Goal: Information Seeking & Learning: Check status

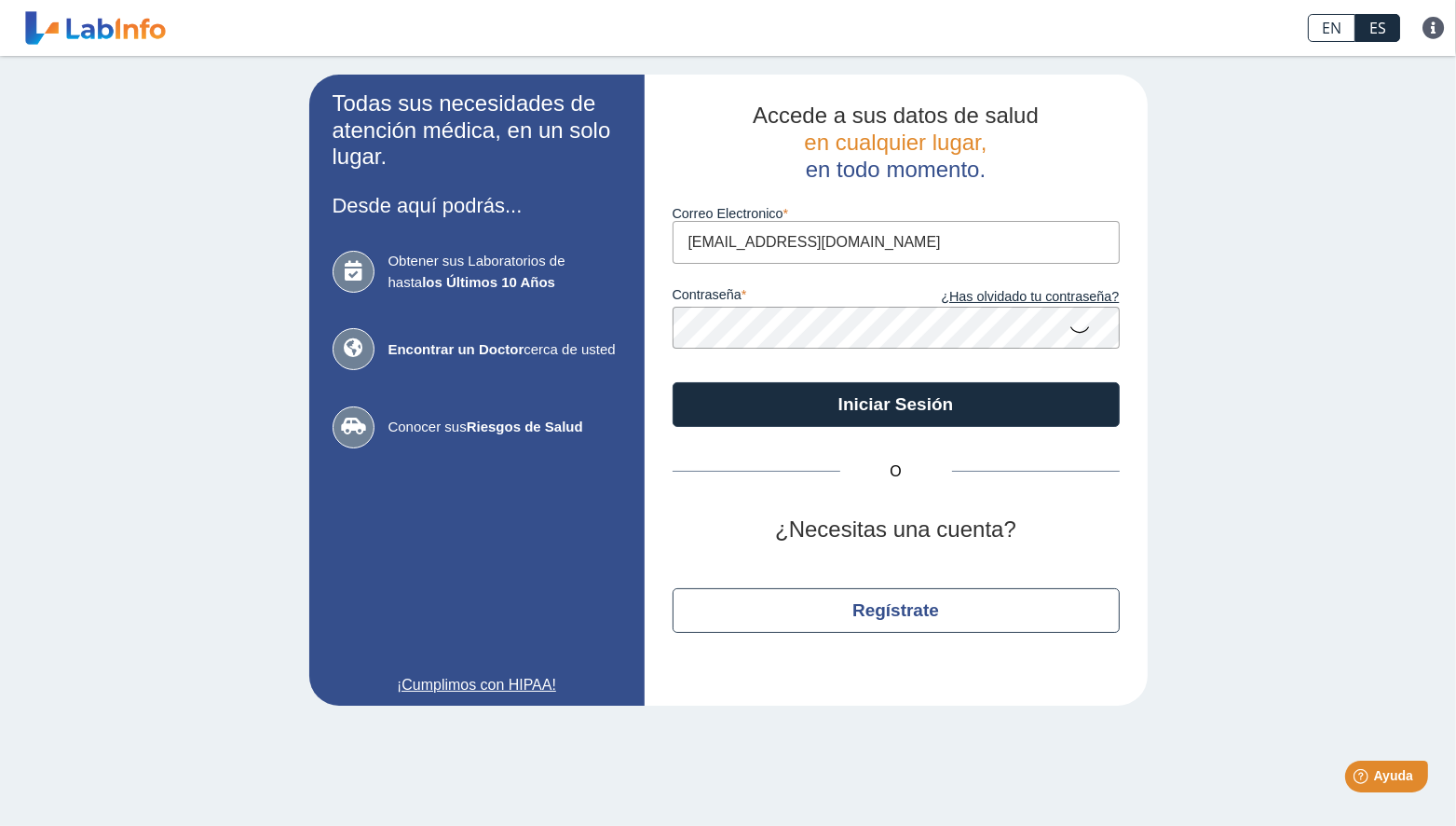
click at [738, 244] on input "[EMAIL_ADDRESS][DOMAIN_NAME]" at bounding box center [896, 242] width 447 height 42
type input "[EMAIL_ADDRESS][DOMAIN_NAME]"
click at [1082, 327] on icon at bounding box center [1080, 328] width 22 height 36
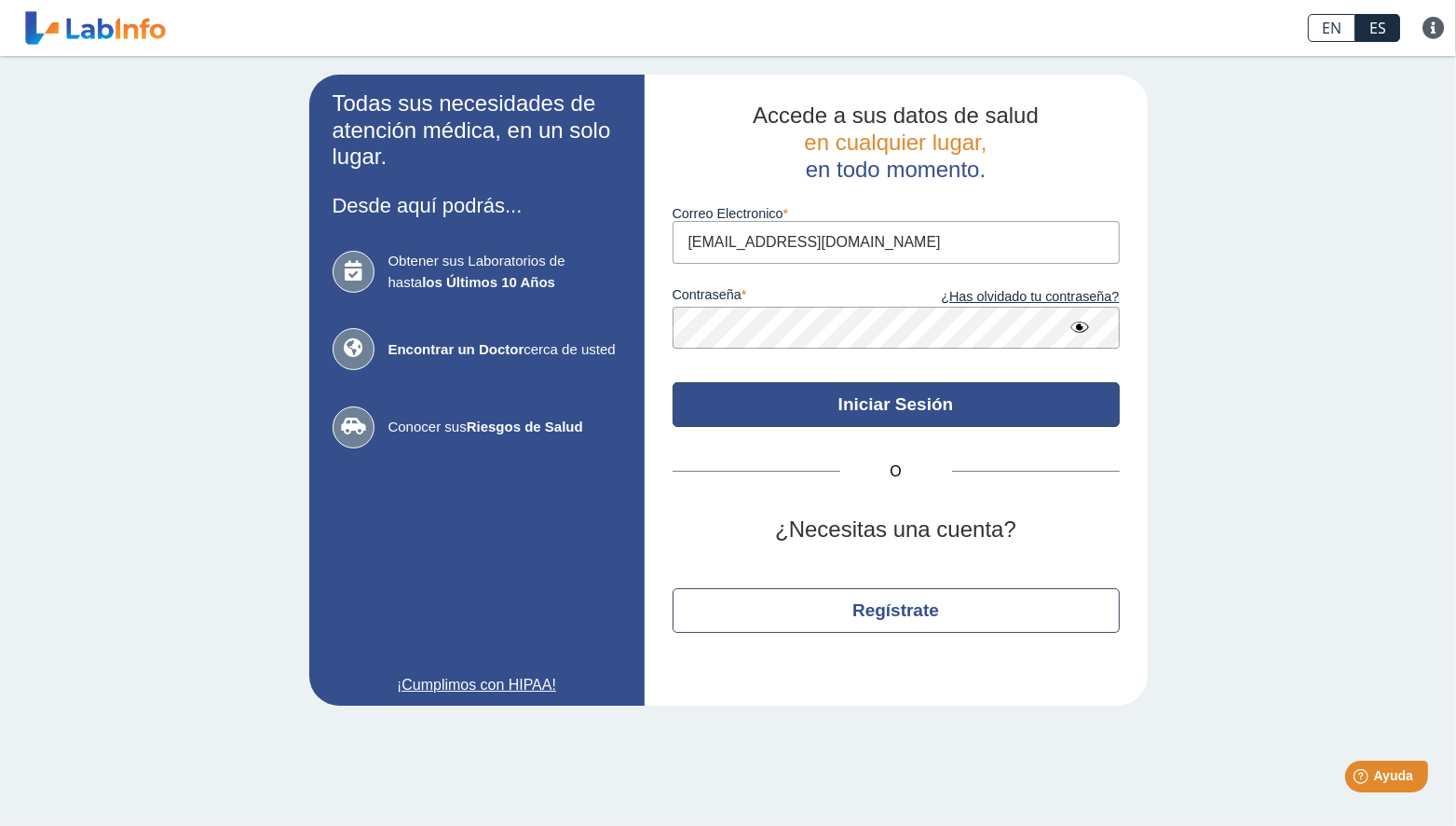
click at [907, 405] on button "Iniciar Sesión" at bounding box center [896, 404] width 447 height 45
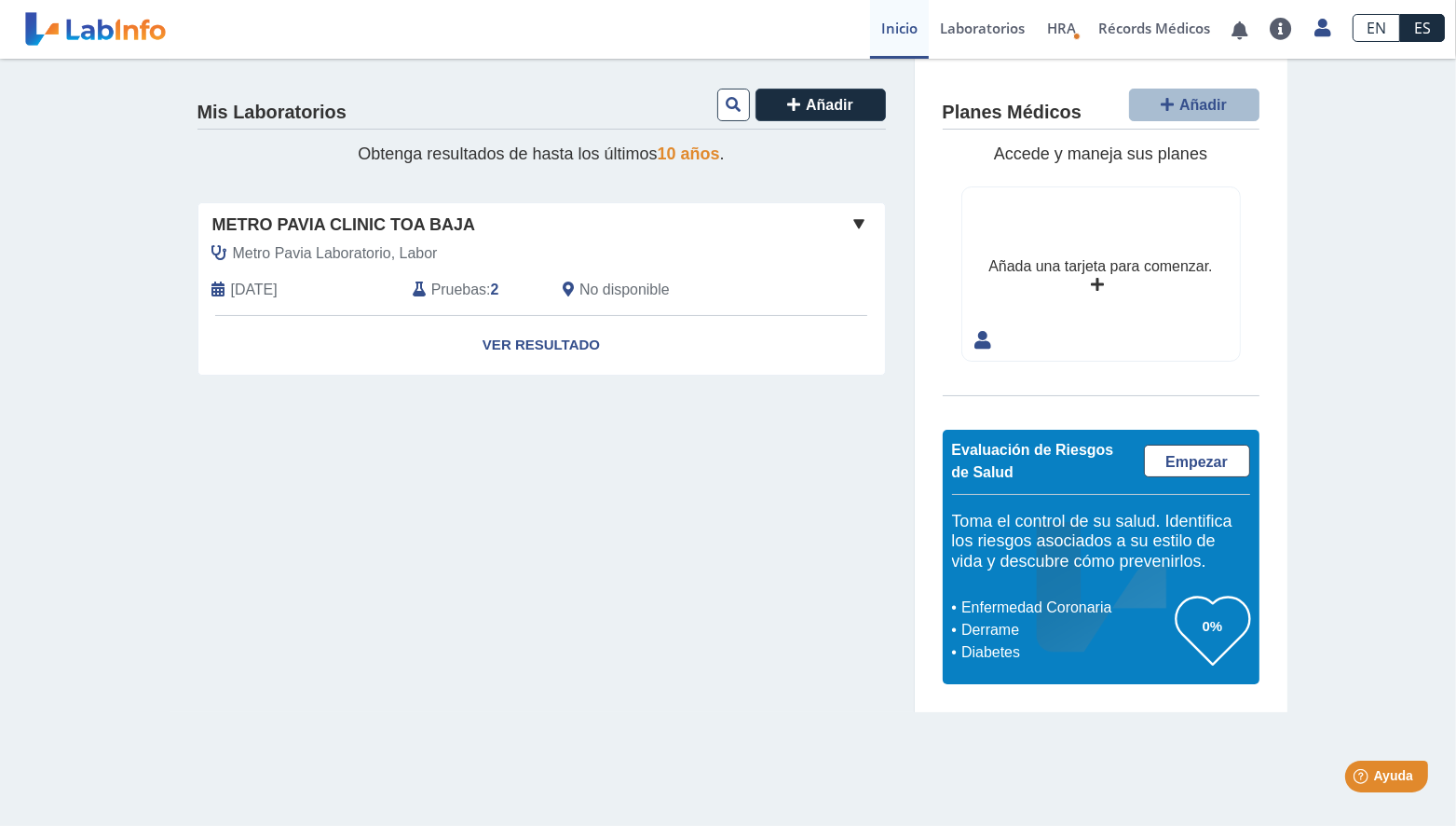
click at [864, 217] on span at bounding box center [860, 223] width 22 height 22
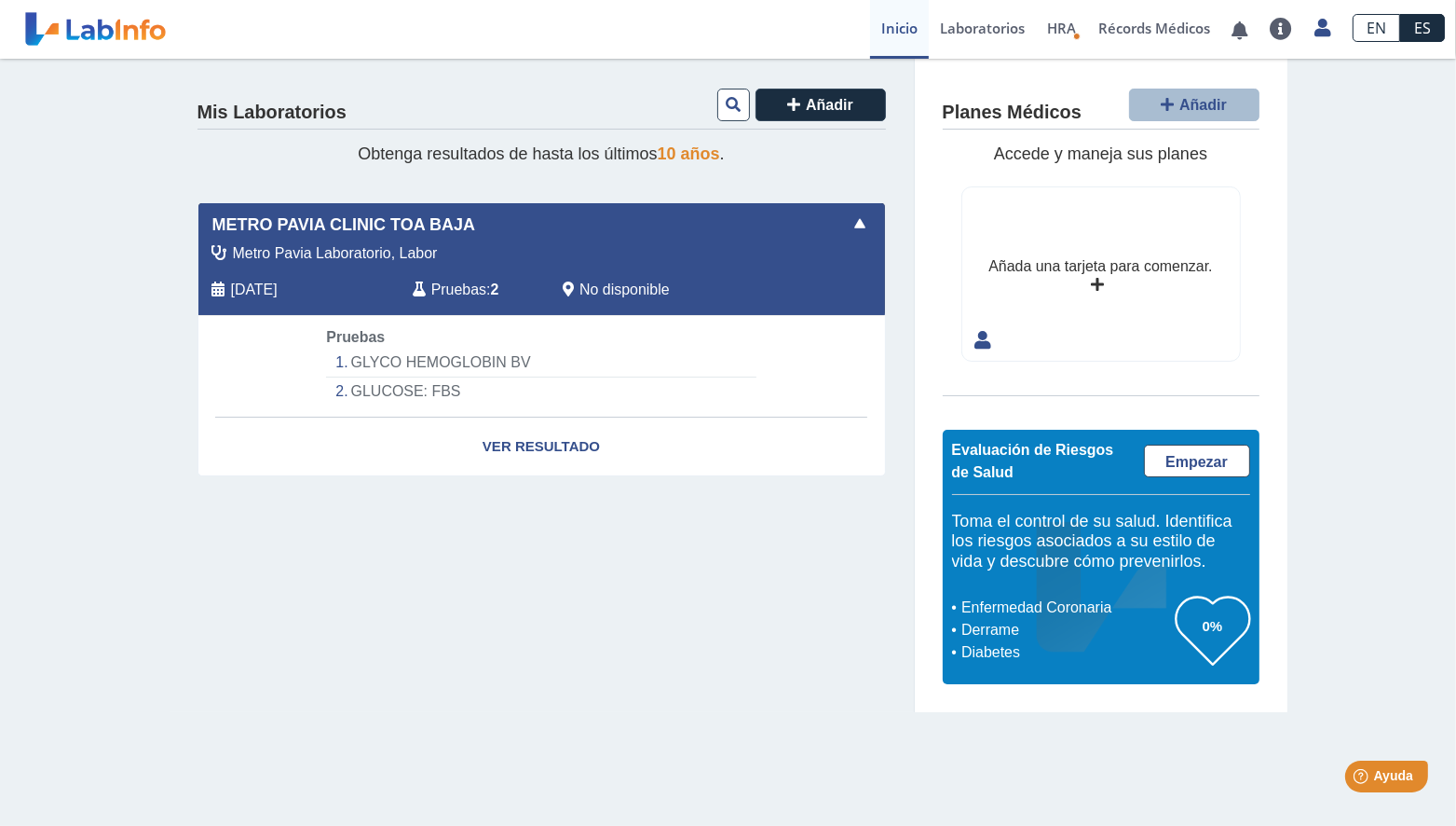
click at [864, 218] on span at bounding box center [860, 223] width 22 height 22
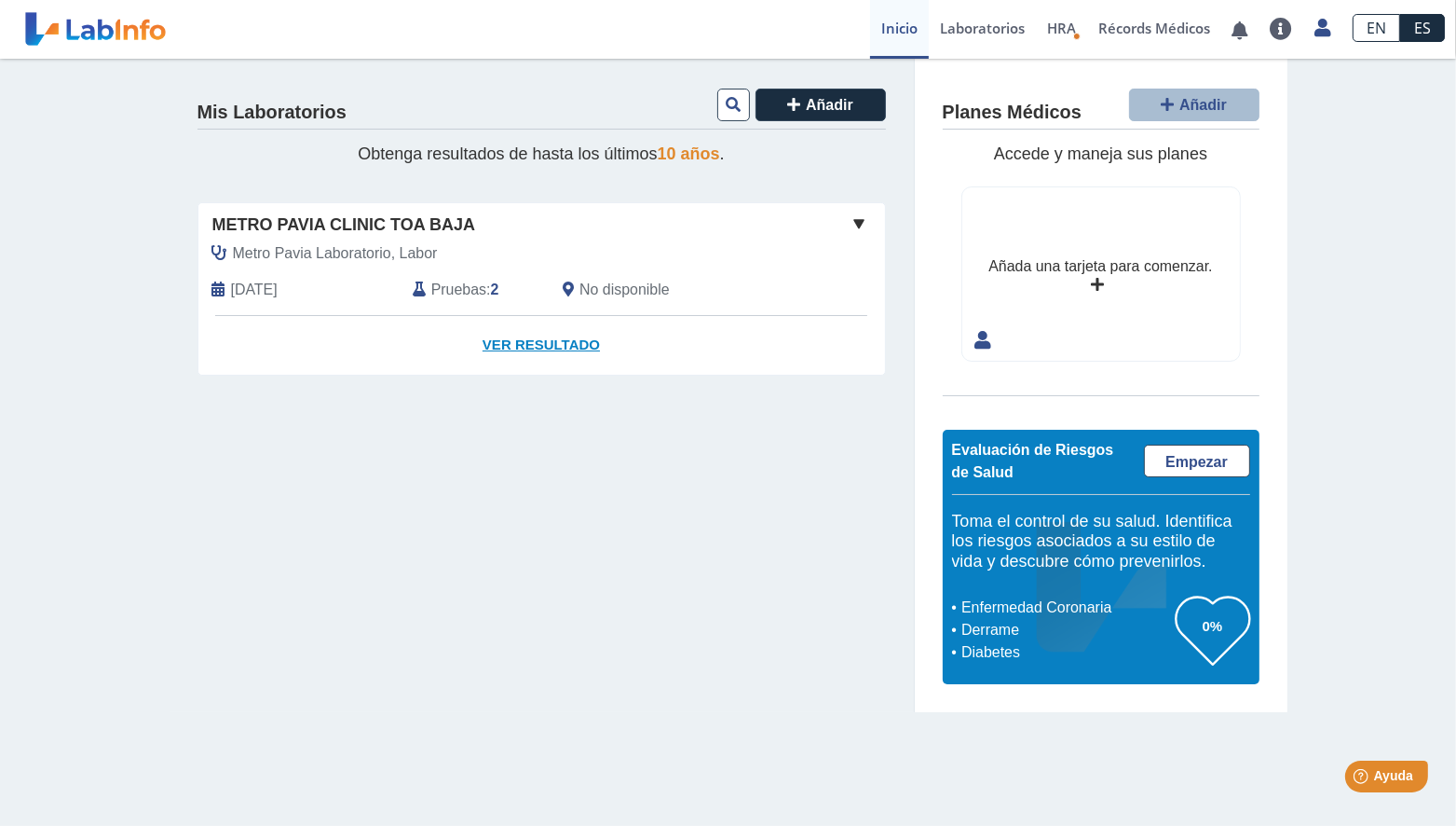
click at [531, 338] on link "Ver Resultado" at bounding box center [541, 345] width 687 height 58
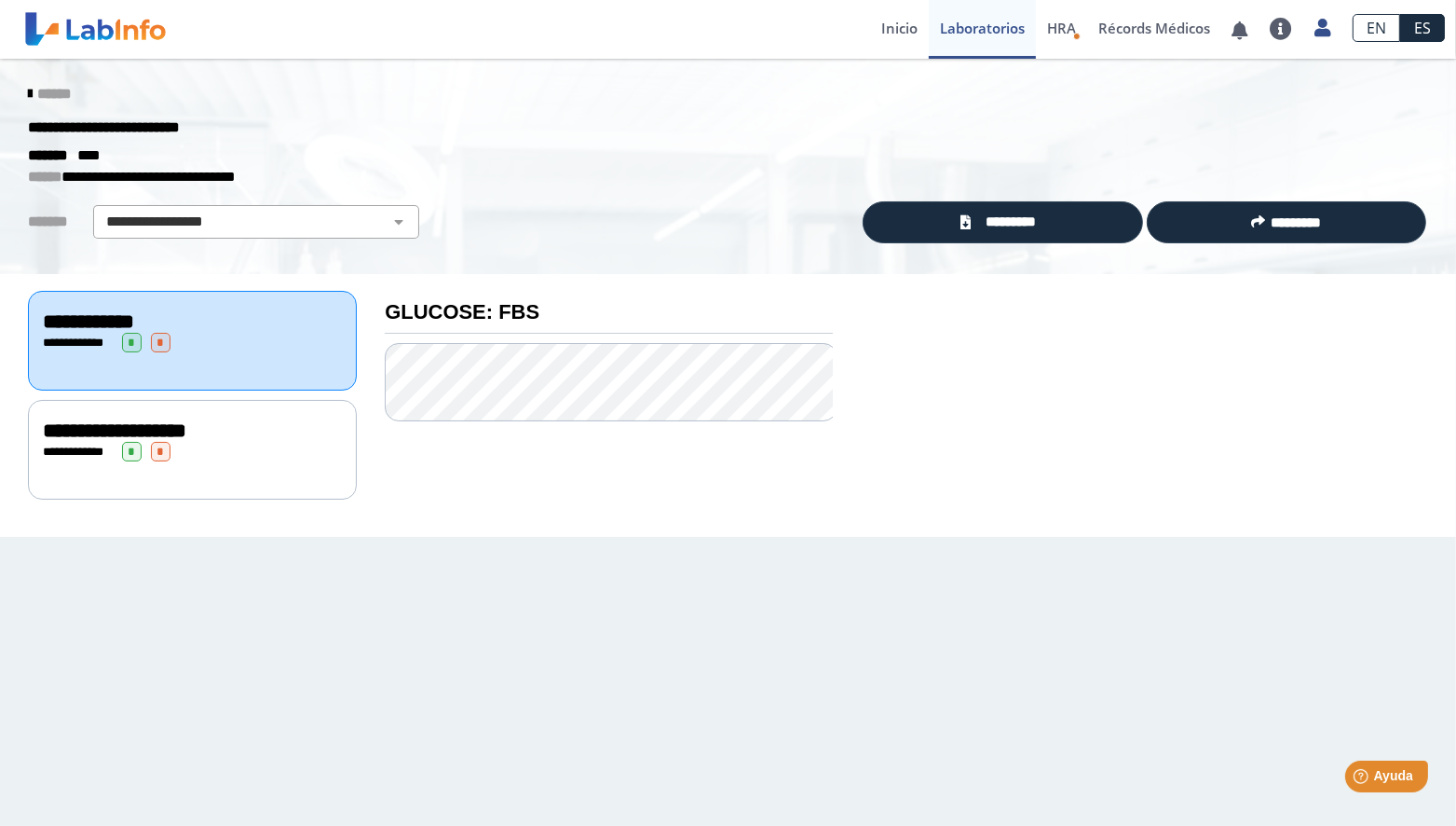
click at [59, 87] on span "******" at bounding box center [54, 94] width 33 height 14
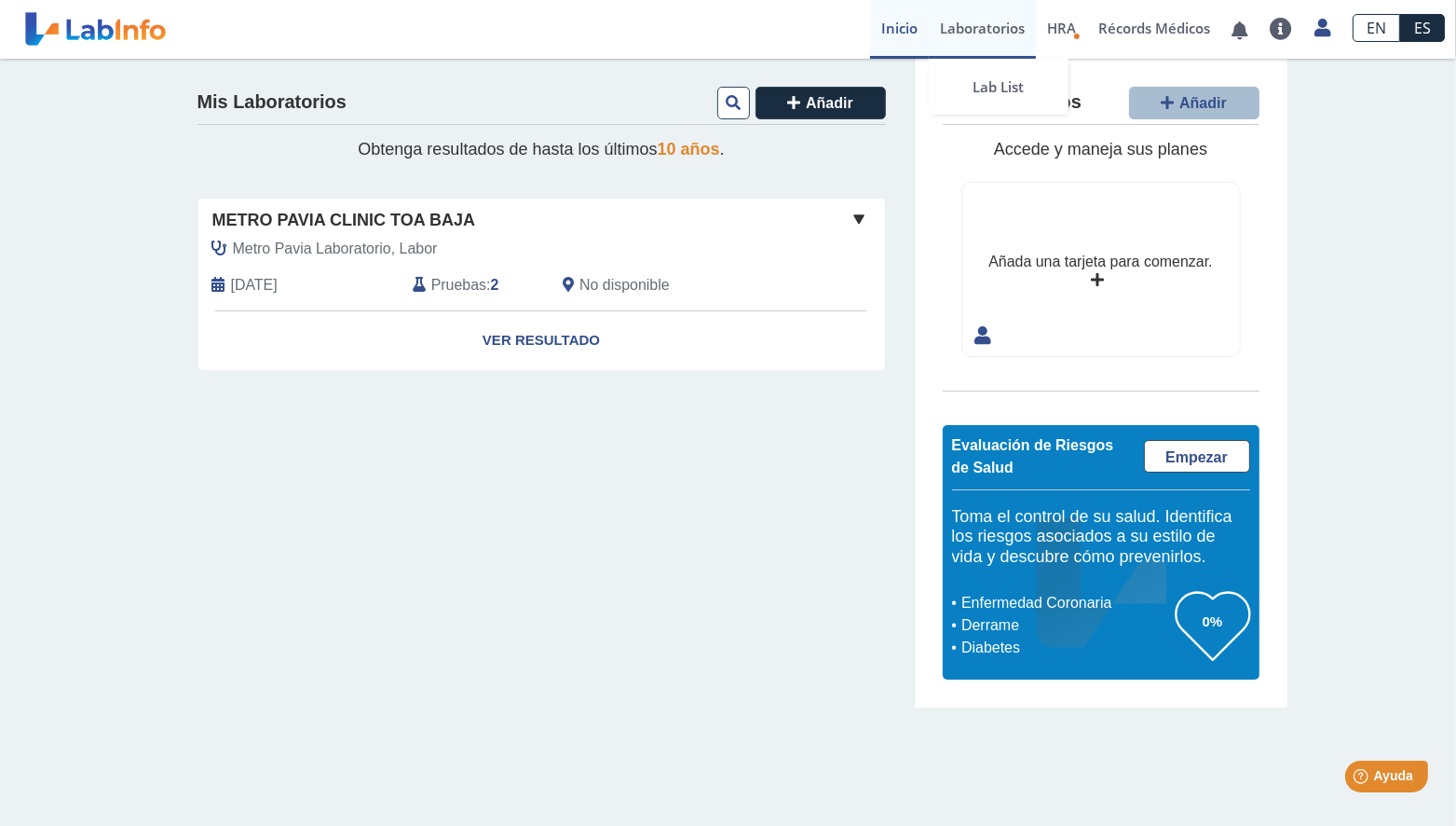
click at [989, 21] on link "Laboratorios" at bounding box center [983, 29] width 107 height 58
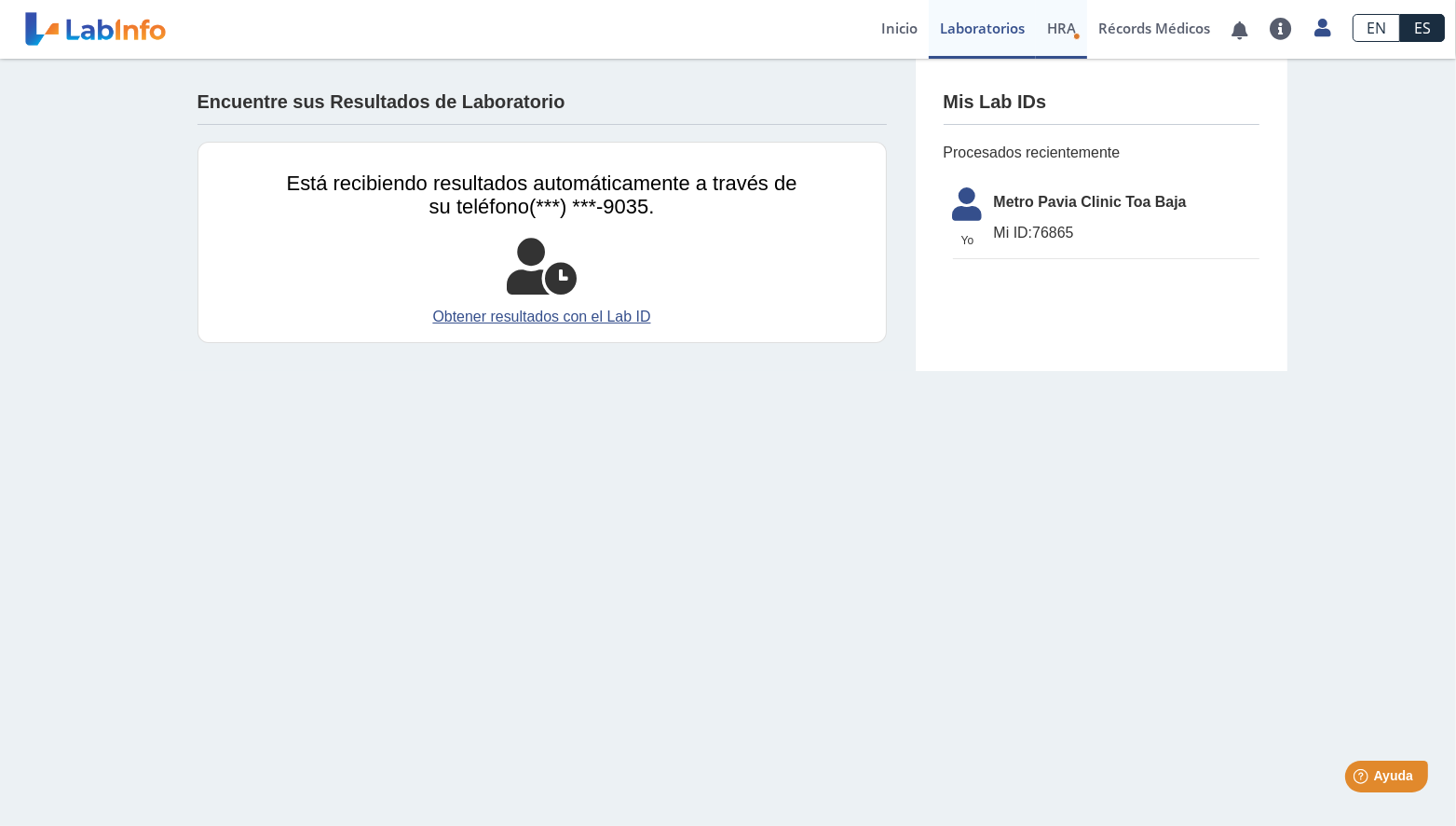
click at [1068, 30] on span "HRA" at bounding box center [1062, 27] width 29 height 19
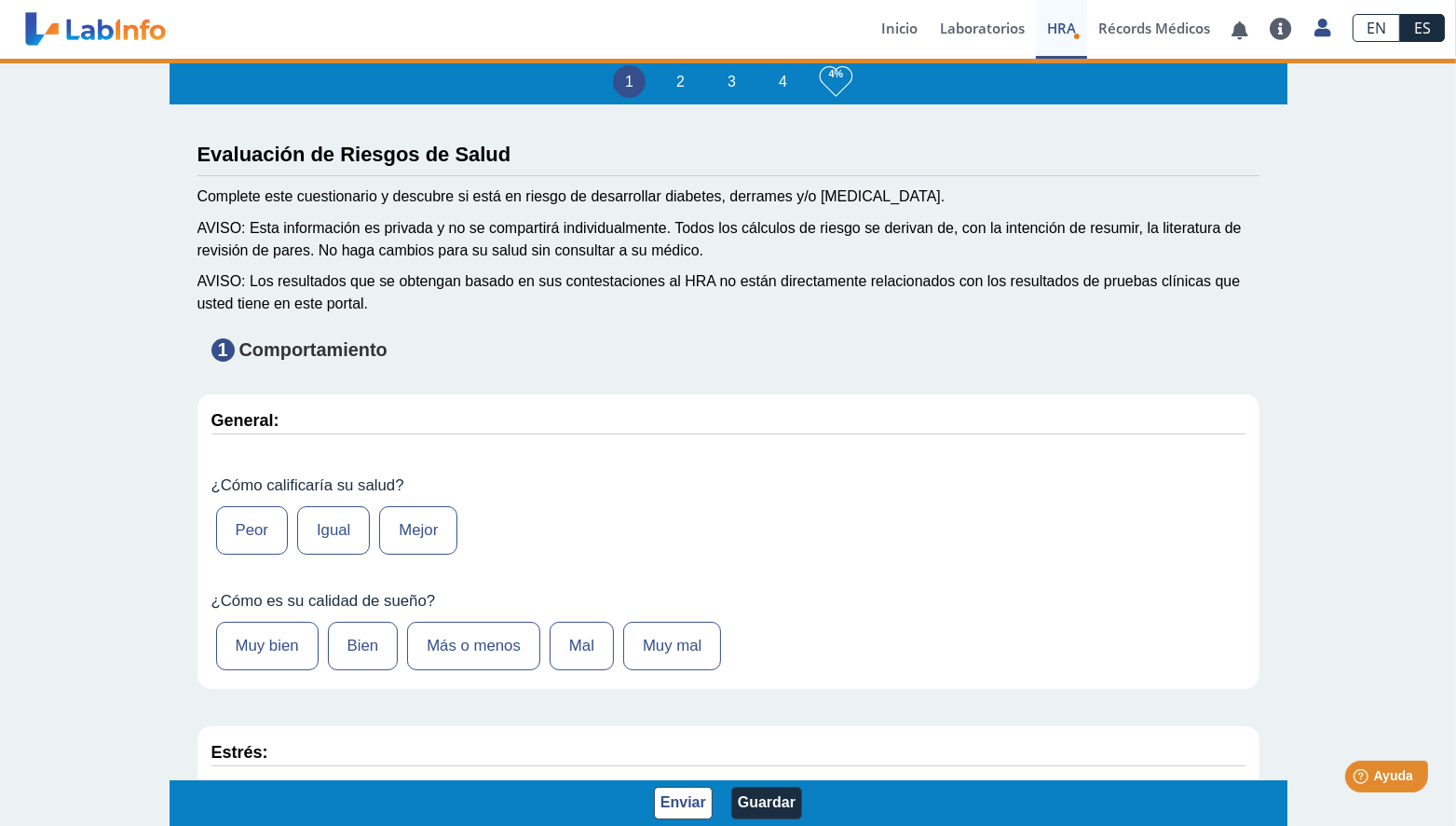
type input "[PERSON_NAME]"
type input "[DATE]"
select select
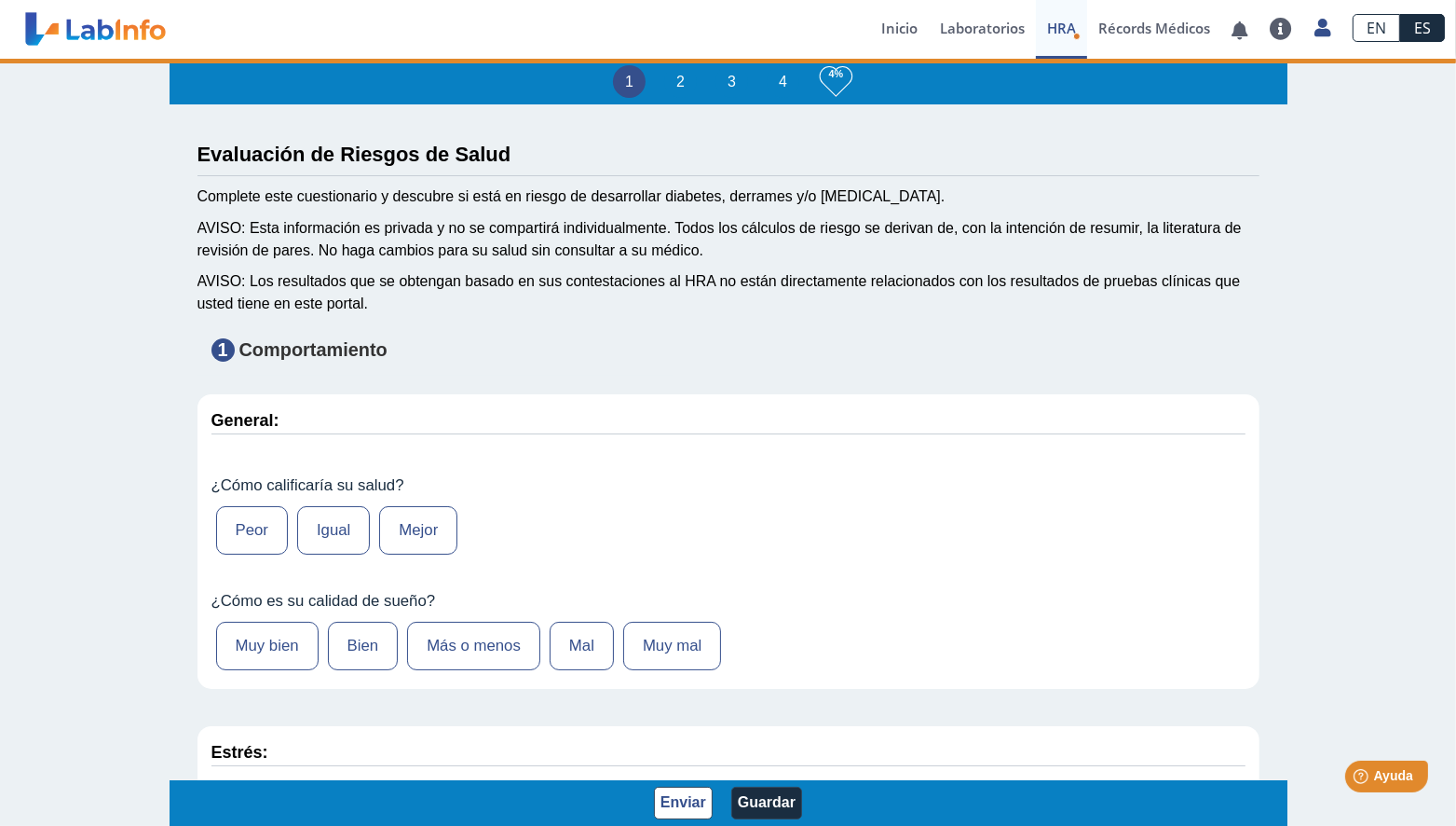
select select
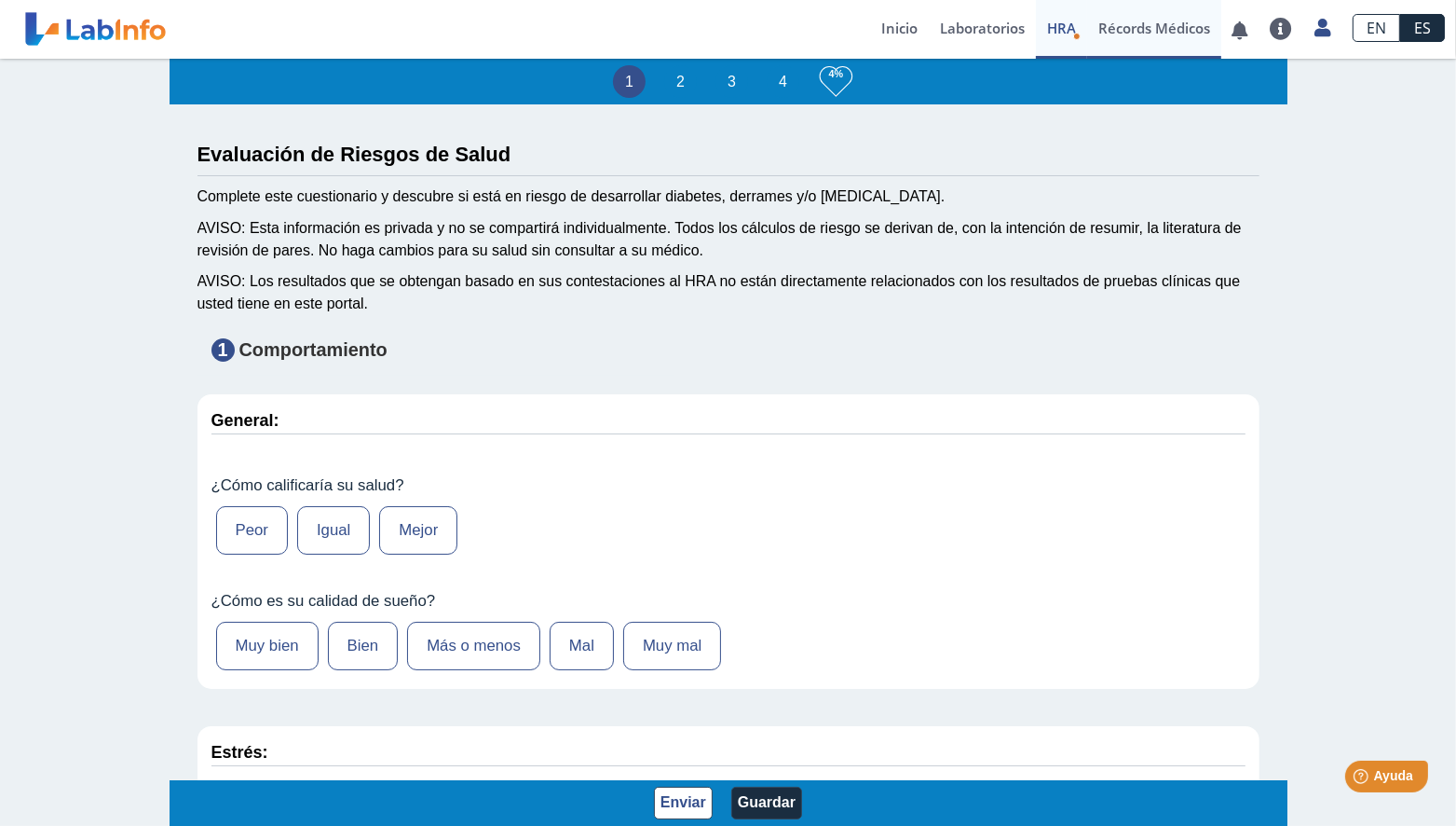
click at [1164, 18] on link "Récords Médicos" at bounding box center [1155, 29] width 134 height 58
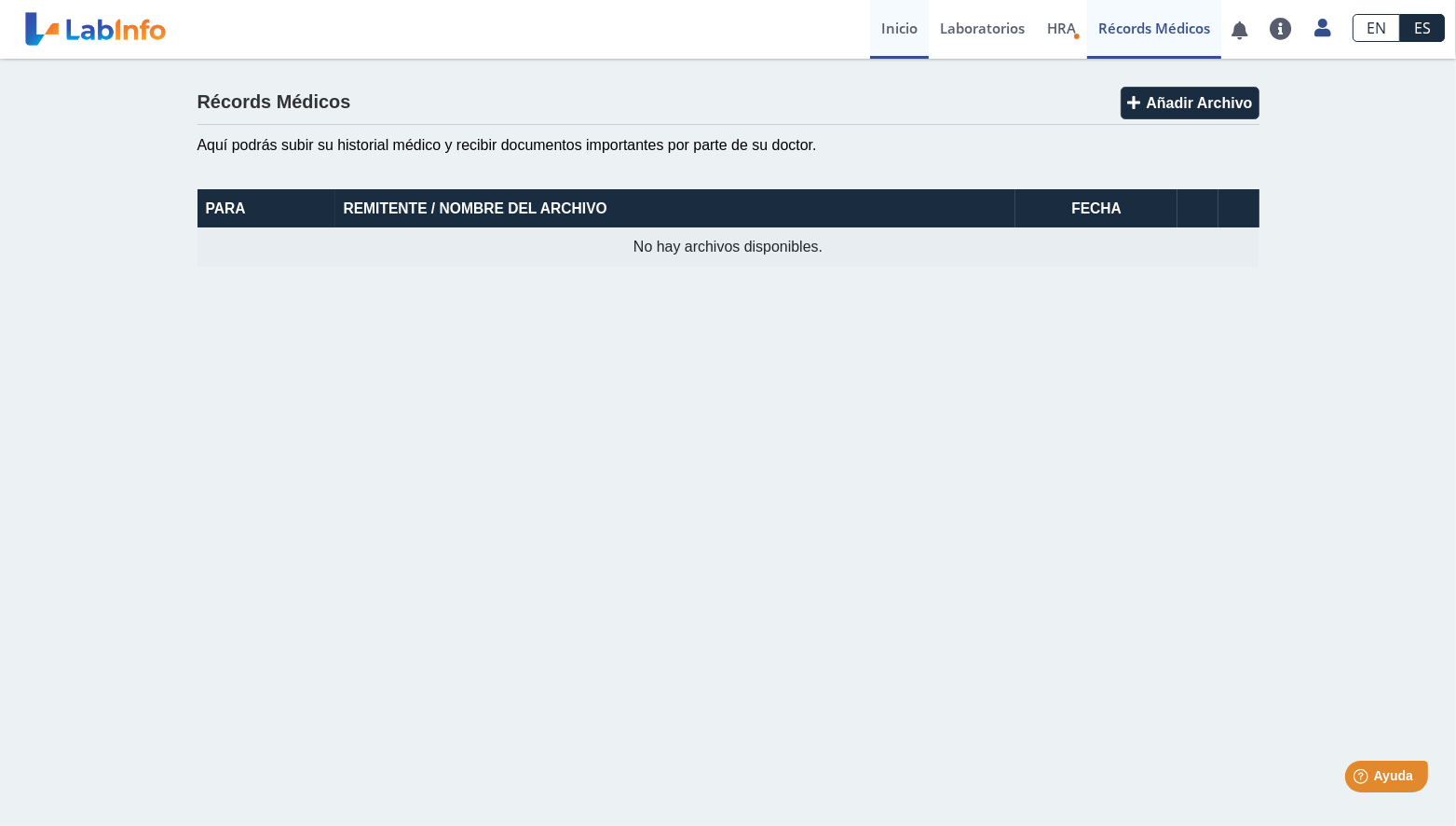
click at [901, 36] on link "Inicio" at bounding box center [900, 29] width 58 height 58
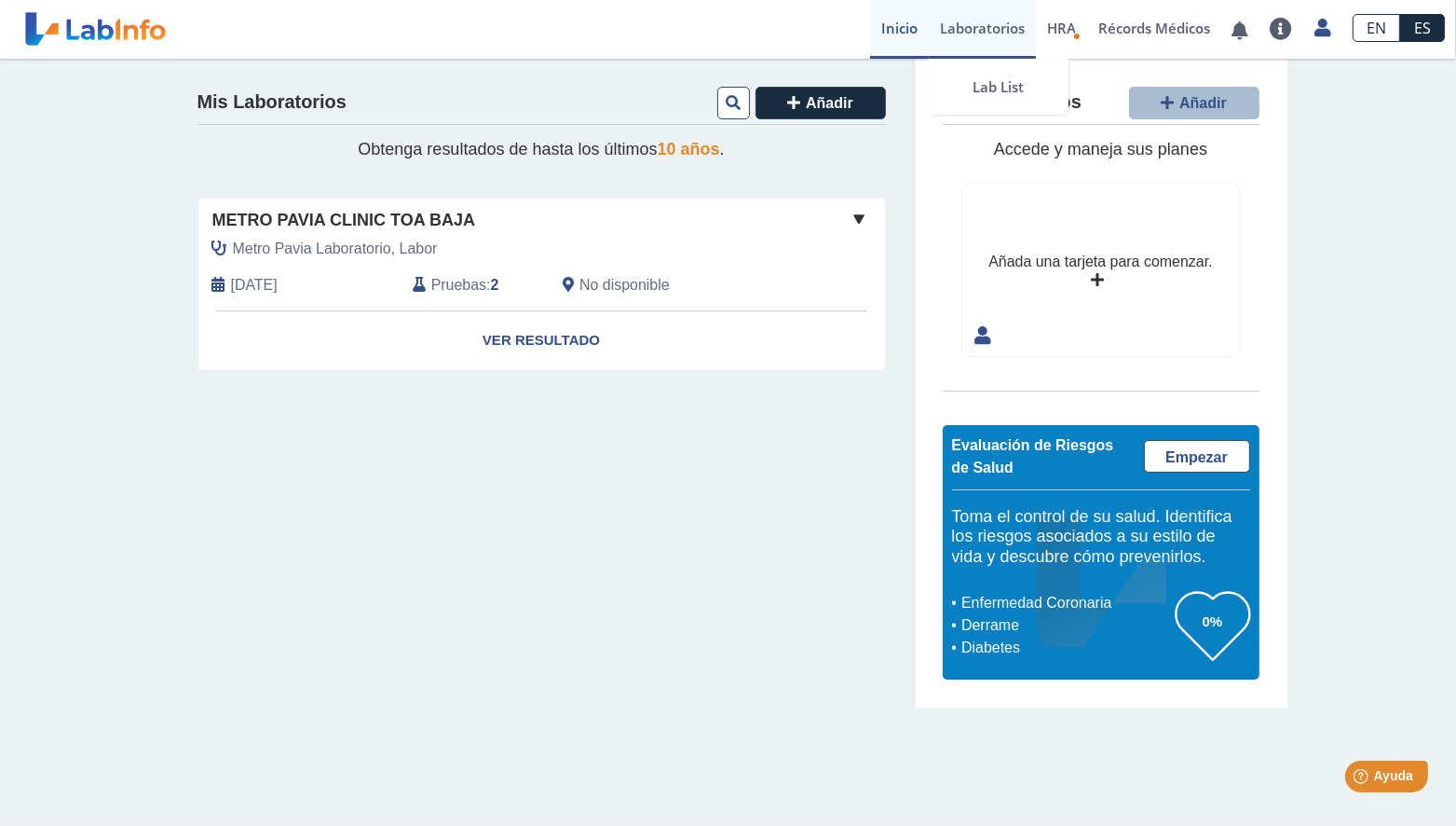
click at [987, 25] on link "Laboratorios" at bounding box center [983, 29] width 107 height 58
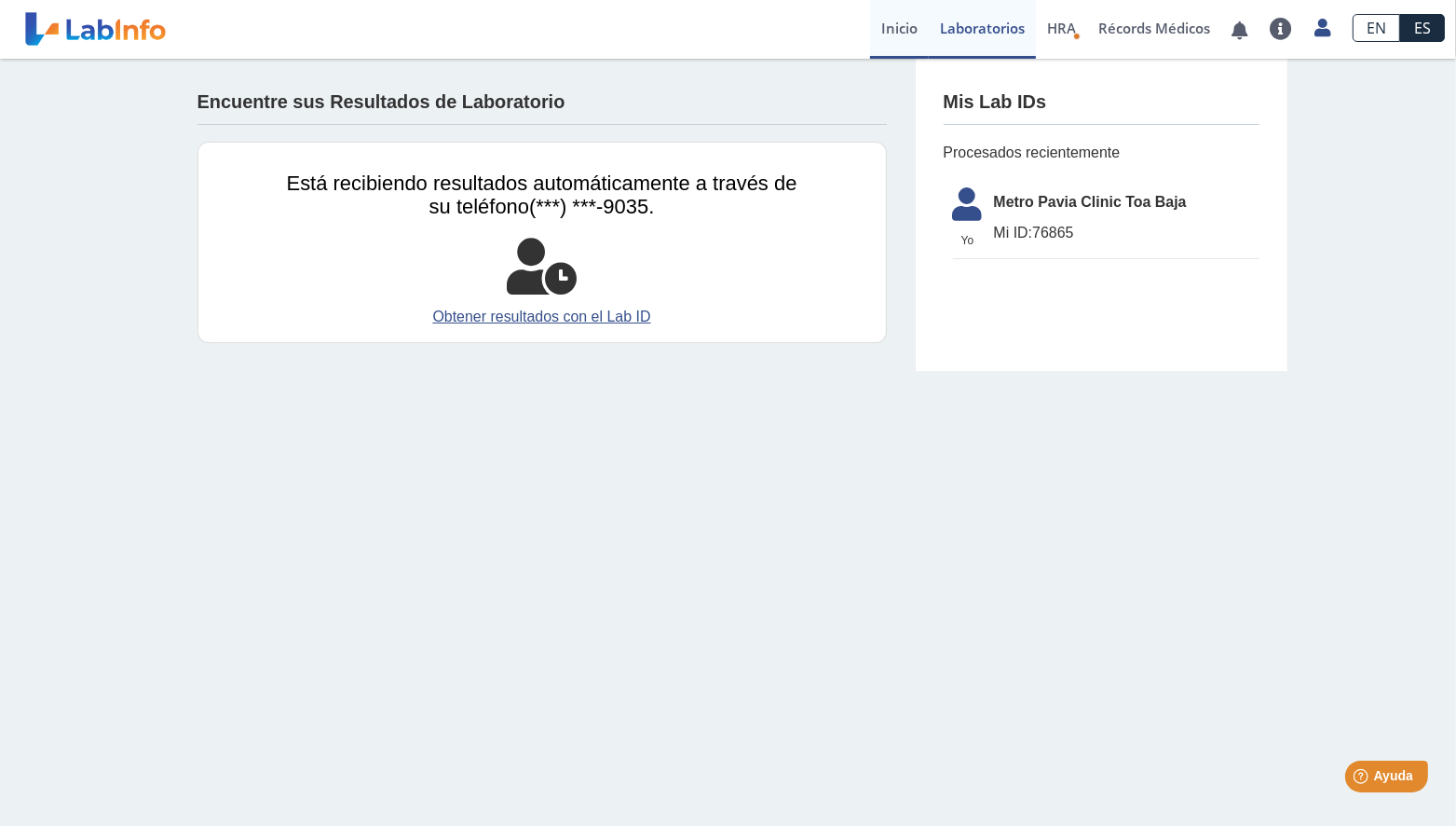
click at [895, 22] on link "Inicio" at bounding box center [900, 29] width 58 height 58
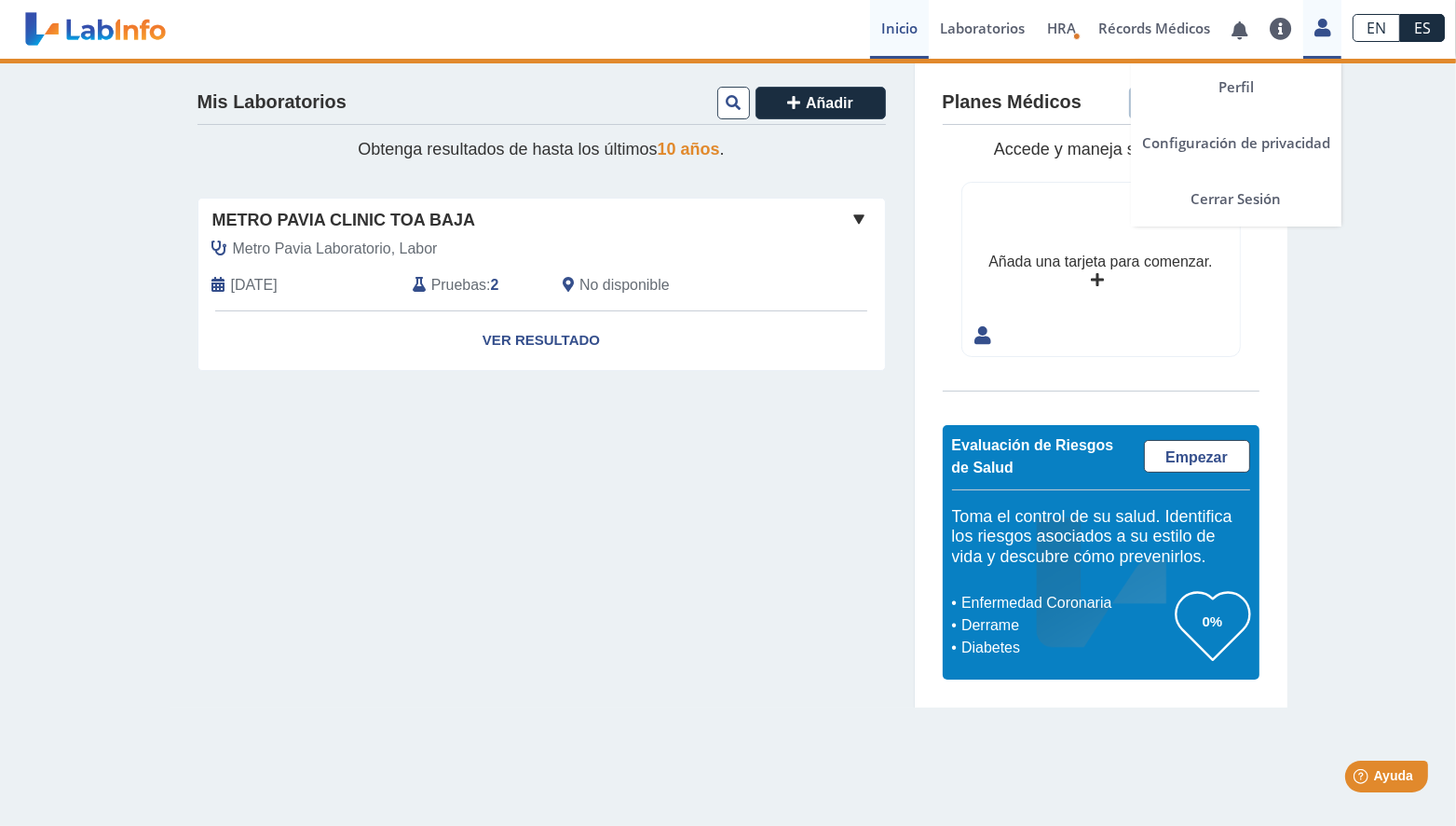
click at [1320, 20] on icon at bounding box center [1323, 27] width 16 height 14
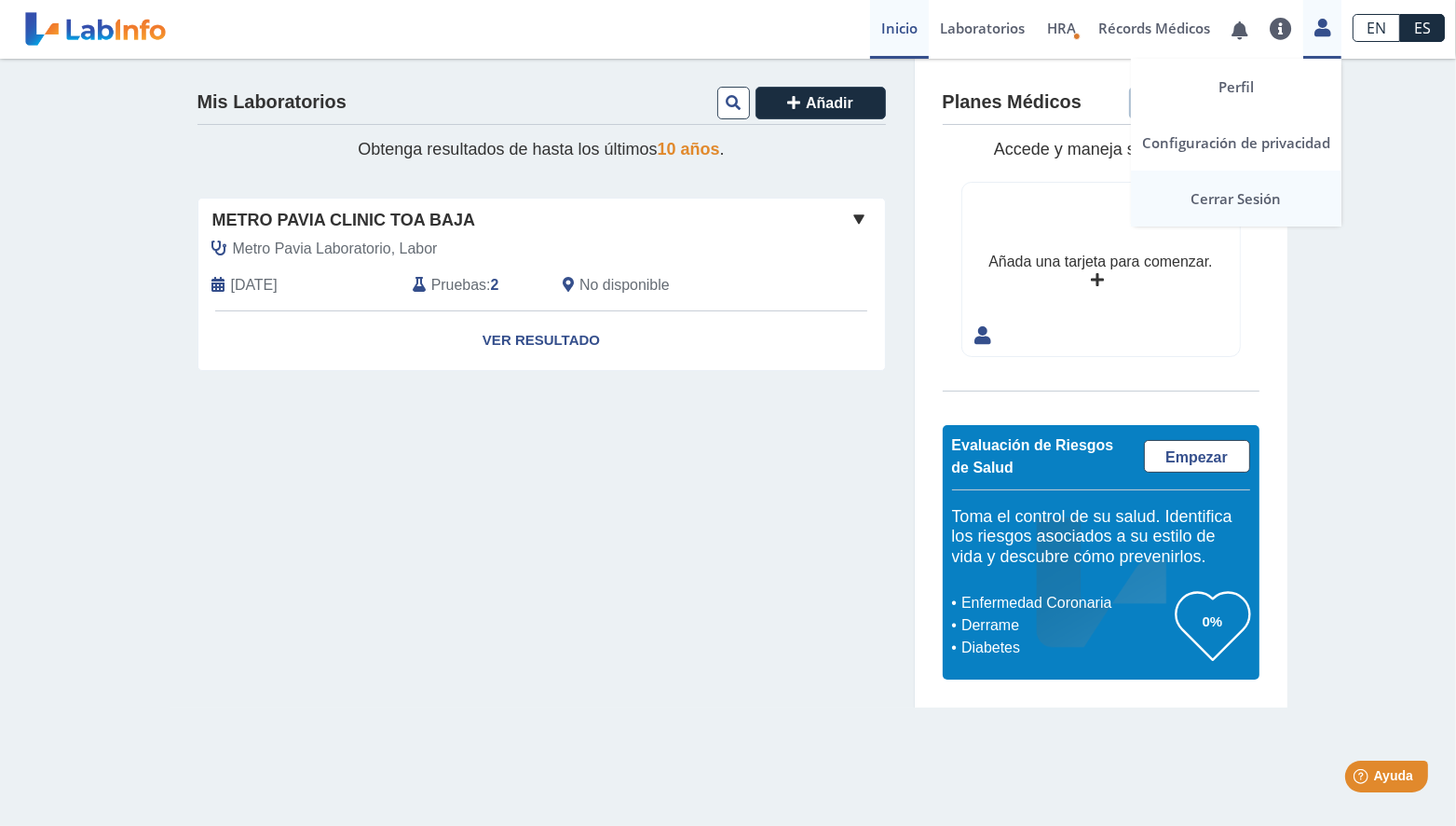
click at [1239, 187] on link "Cerrar Sesión" at bounding box center [1236, 198] width 210 height 56
